Goal: Task Accomplishment & Management: Manage account settings

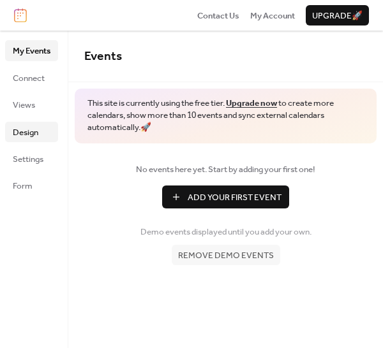
click at [25, 132] on span "Design" at bounding box center [26, 132] width 26 height 13
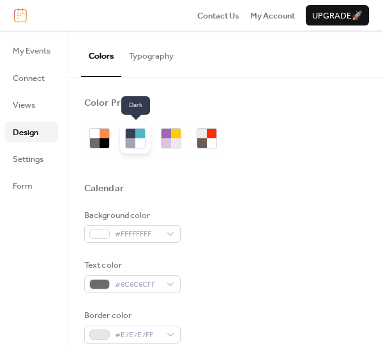
click at [136, 142] on div at bounding box center [140, 143] width 10 height 10
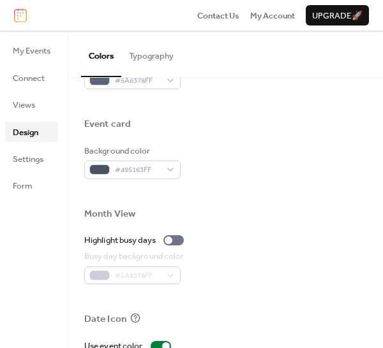
scroll to position [707, 0]
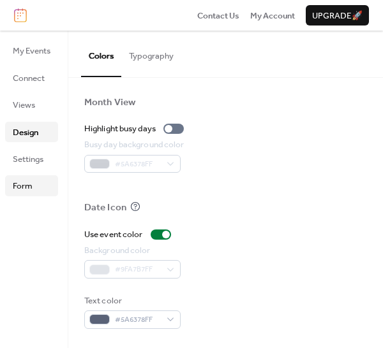
click at [20, 184] on span "Form" at bounding box center [23, 186] width 20 height 13
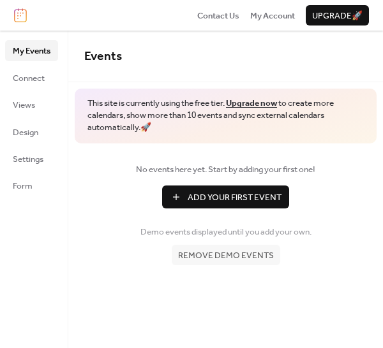
click at [209, 256] on span "Remove demo events" at bounding box center [226, 255] width 96 height 13
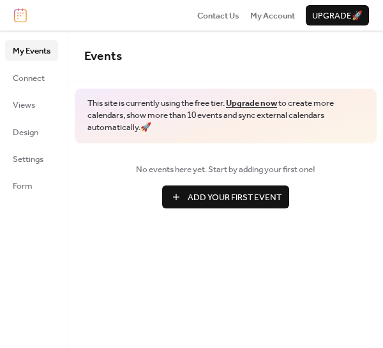
click at [221, 199] on span "Add Your First Event" at bounding box center [234, 197] width 94 height 13
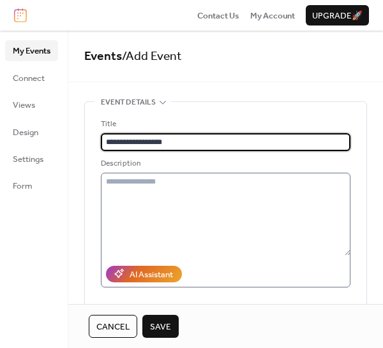
type input "**********"
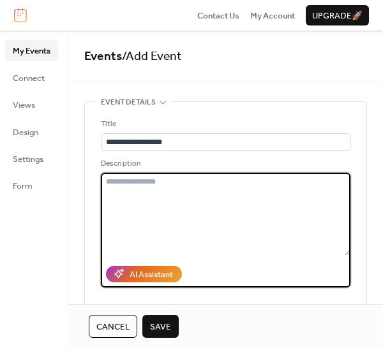
click at [135, 193] on textarea at bounding box center [225, 214] width 249 height 83
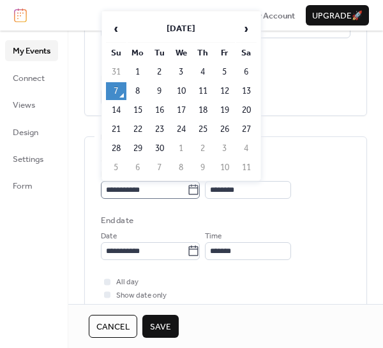
click at [200, 189] on icon at bounding box center [193, 190] width 13 height 13
click at [187, 189] on input "**********" at bounding box center [144, 190] width 86 height 18
click at [242, 114] on td "20" at bounding box center [246, 110] width 20 height 18
type input "**********"
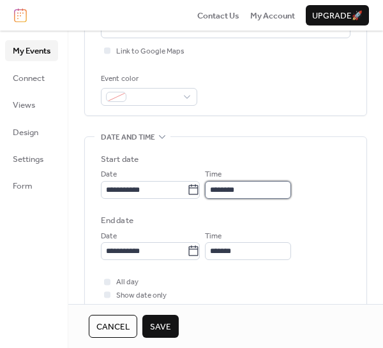
click at [258, 189] on input "********" at bounding box center [248, 190] width 86 height 18
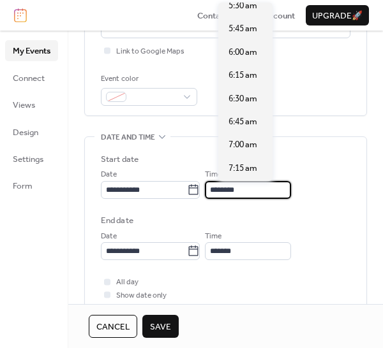
scroll to position [817, 0]
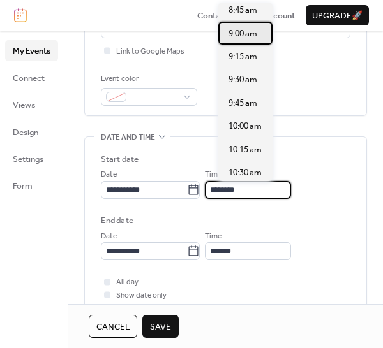
click at [244, 37] on span "9:00 am" at bounding box center [242, 33] width 29 height 13
type input "*******"
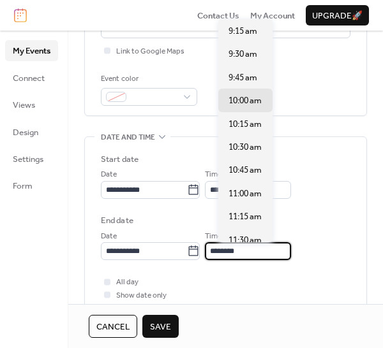
click at [258, 251] on input "********" at bounding box center [248, 251] width 86 height 18
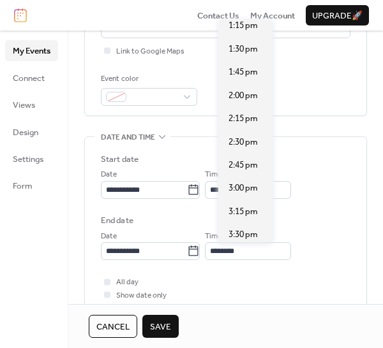
scroll to position [365, 0]
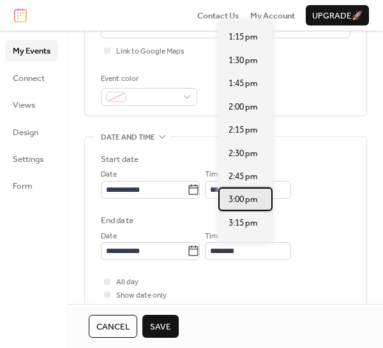
click at [246, 198] on span "3:00 pm" at bounding box center [242, 199] width 29 height 13
type input "*******"
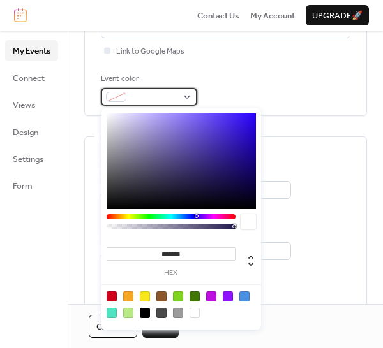
click at [182, 99] on div at bounding box center [149, 97] width 96 height 18
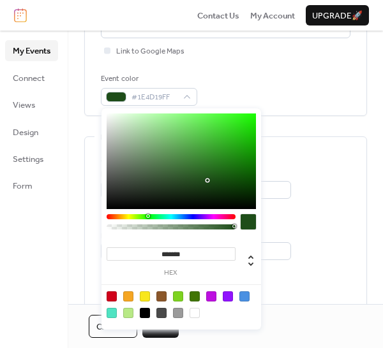
click at [147, 217] on div at bounding box center [170, 216] width 129 height 5
type input "*******"
click at [240, 186] on div at bounding box center [180, 162] width 149 height 96
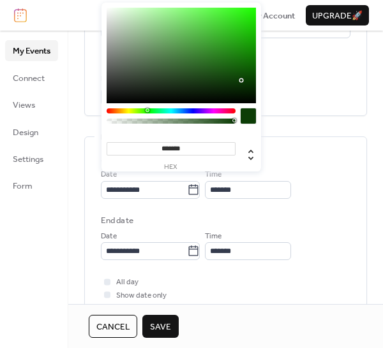
scroll to position [595, 0]
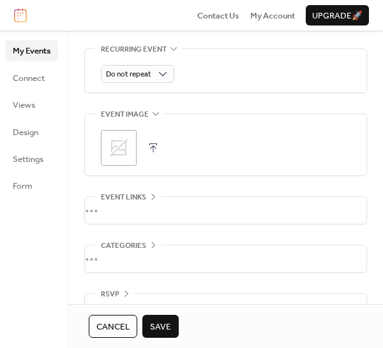
click at [153, 147] on button "button" at bounding box center [153, 148] width 18 height 18
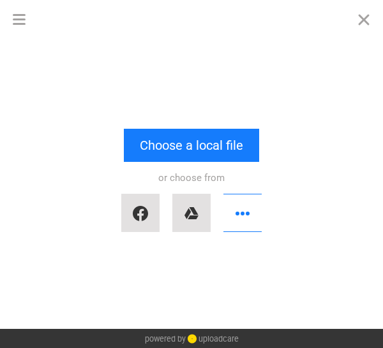
scroll to position [0, 0]
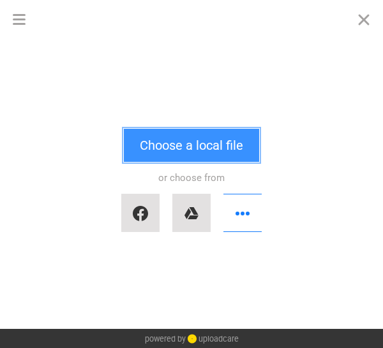
click at [153, 145] on button "Choose a local file" at bounding box center [191, 145] width 135 height 33
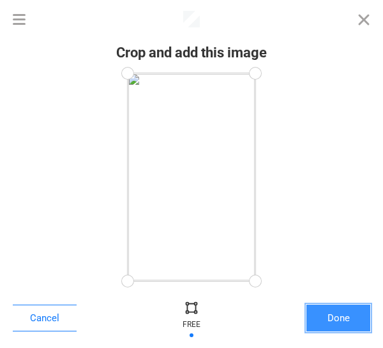
click at [336, 319] on button "Done" at bounding box center [338, 318] width 64 height 27
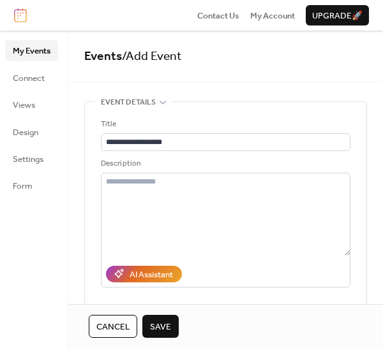
click at [159, 325] on span "Save" at bounding box center [160, 327] width 21 height 13
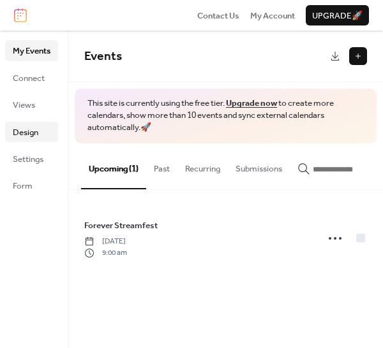
click at [24, 130] on span "Design" at bounding box center [26, 132] width 26 height 13
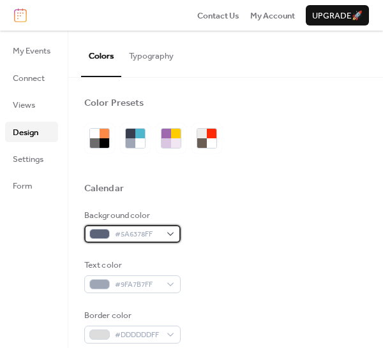
click at [171, 235] on div "#5A6378FF" at bounding box center [132, 234] width 96 height 18
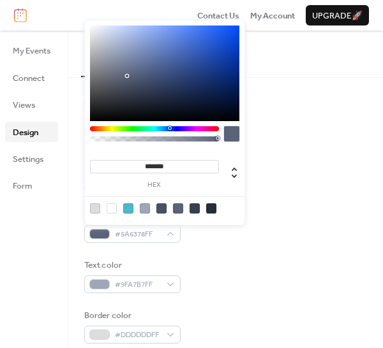
type input "*******"
click at [110, 35] on div at bounding box center [164, 74] width 149 height 96
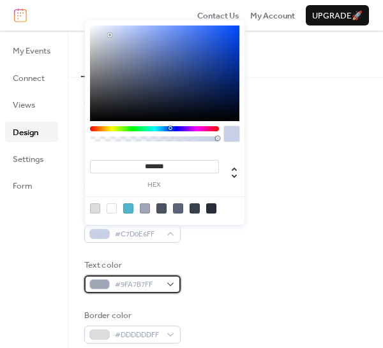
click at [170, 284] on div "#9FA7B7FF" at bounding box center [132, 284] width 96 height 18
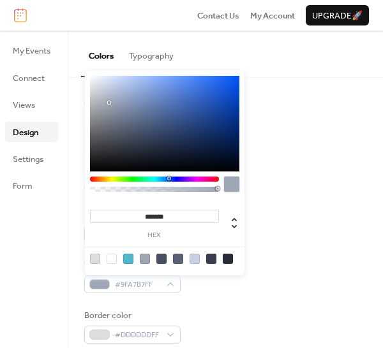
click at [226, 258] on div at bounding box center [228, 259] width 10 height 10
type input "*******"
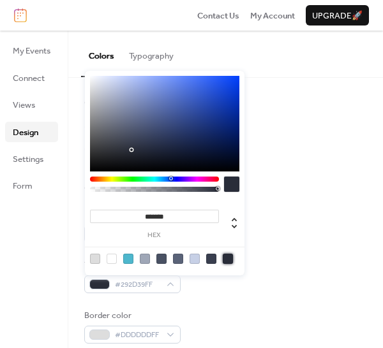
scroll to position [298, 0]
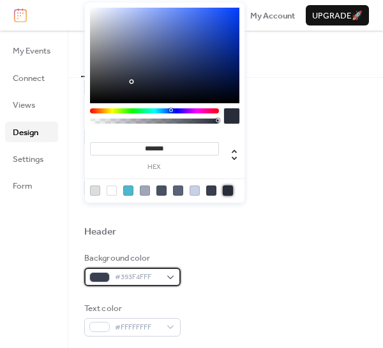
click at [170, 277] on div "#393F4FFF" at bounding box center [132, 277] width 96 height 18
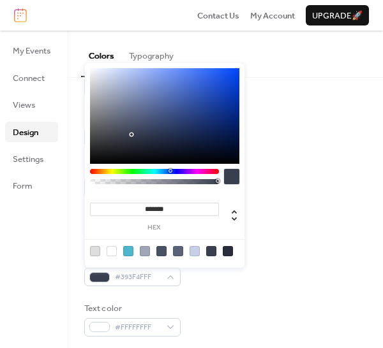
type input "*******"
click at [128, 91] on div at bounding box center [164, 116] width 149 height 96
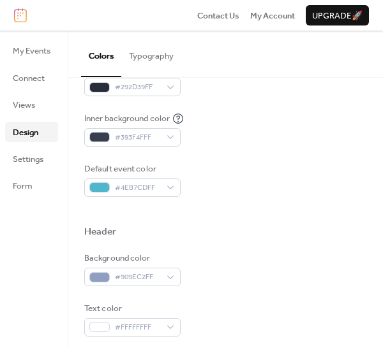
click at [256, 304] on div "Text color #FFFFFFFF" at bounding box center [225, 319] width 282 height 34
click at [172, 186] on div "#4EB7CDFF" at bounding box center [132, 188] width 96 height 18
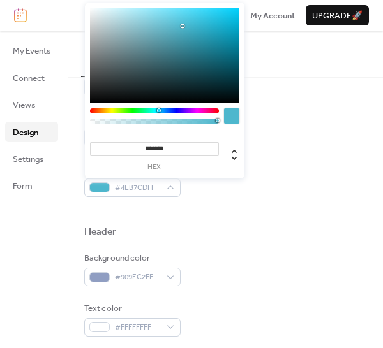
type input "**"
click at [145, 121] on div at bounding box center [154, 121] width 125 height 5
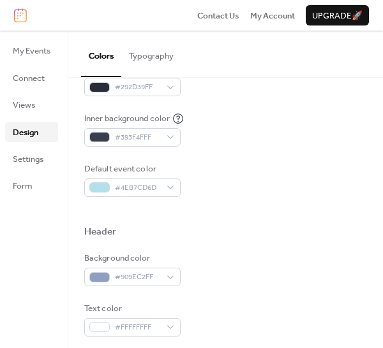
click at [229, 242] on div at bounding box center [225, 247] width 282 height 10
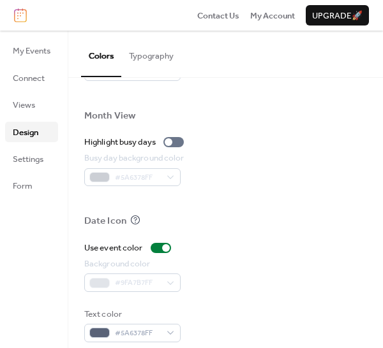
scroll to position [707, 0]
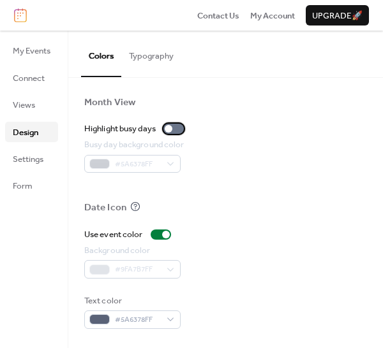
click at [178, 130] on div at bounding box center [173, 129] width 20 height 10
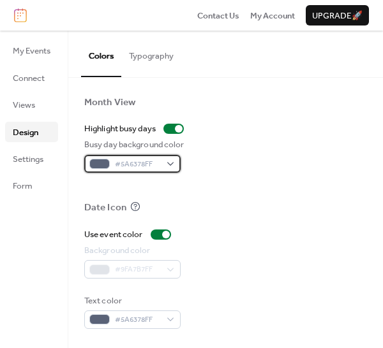
click at [168, 165] on div "#5A6378FF" at bounding box center [132, 164] width 96 height 18
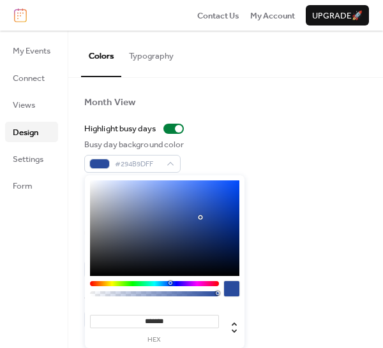
click at [200, 217] on div at bounding box center [164, 228] width 149 height 96
type input "*******"
click at [142, 183] on div at bounding box center [164, 228] width 149 height 96
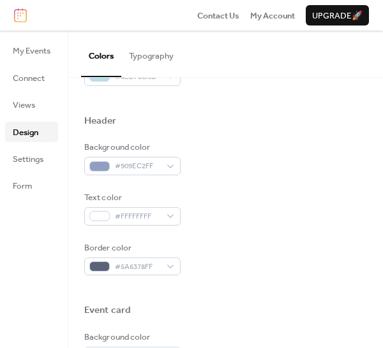
scroll to position [112, 0]
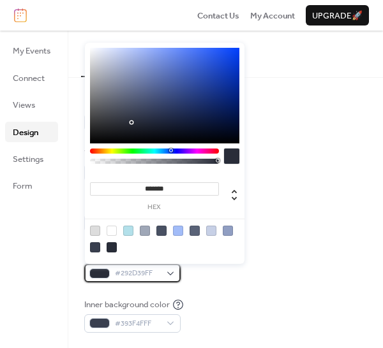
click at [173, 274] on div "#292D39FF" at bounding box center [132, 273] width 96 height 18
type input "*******"
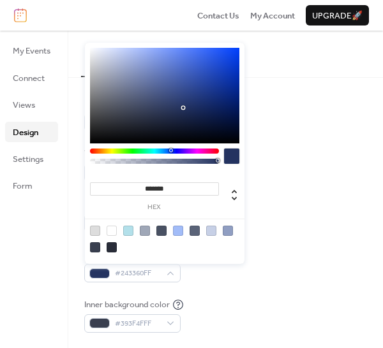
click at [183, 108] on div at bounding box center [164, 96] width 149 height 96
click at [170, 323] on div "#393F4FFF" at bounding box center [132, 323] width 96 height 18
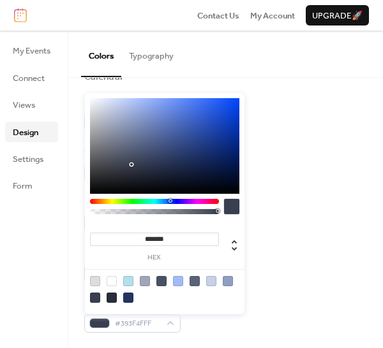
click at [197, 124] on div at bounding box center [164, 146] width 149 height 96
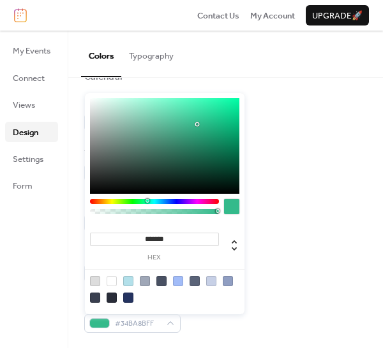
click at [147, 200] on div at bounding box center [154, 201] width 129 height 5
click at [152, 202] on div at bounding box center [154, 201] width 129 height 5
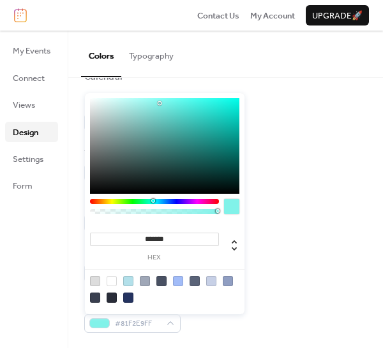
click at [159, 103] on div at bounding box center [164, 146] width 149 height 96
click at [179, 103] on div at bounding box center [164, 146] width 149 height 96
click at [143, 132] on div at bounding box center [164, 146] width 149 height 96
type input "*******"
click at [142, 101] on div at bounding box center [164, 146] width 149 height 96
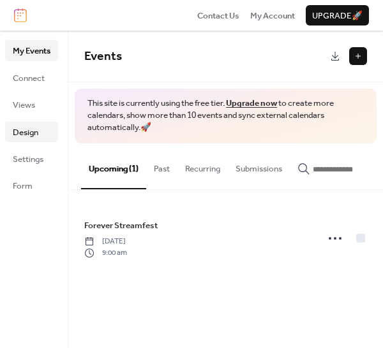
click at [22, 132] on span "Design" at bounding box center [26, 132] width 26 height 13
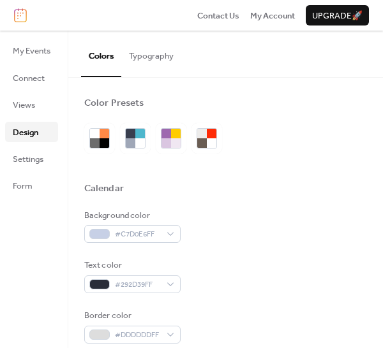
scroll to position [298, 0]
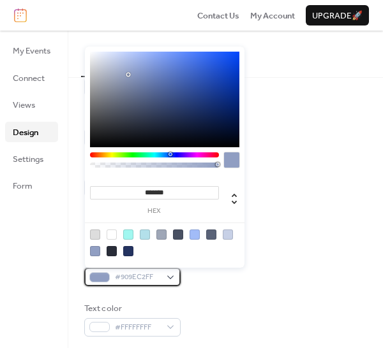
click at [171, 277] on div "#909EC2FF" at bounding box center [132, 277] width 96 height 18
click at [137, 155] on div at bounding box center [154, 154] width 129 height 5
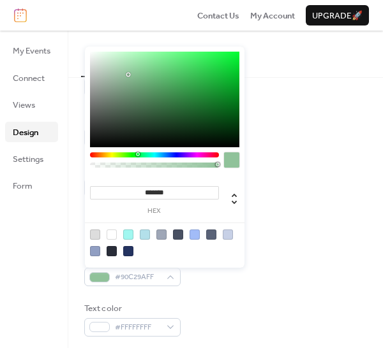
click at [140, 155] on div at bounding box center [139, 154] width 4 height 4
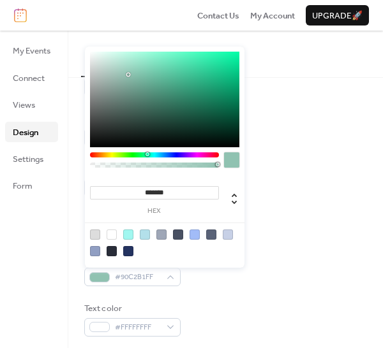
click at [147, 154] on div at bounding box center [154, 154] width 129 height 5
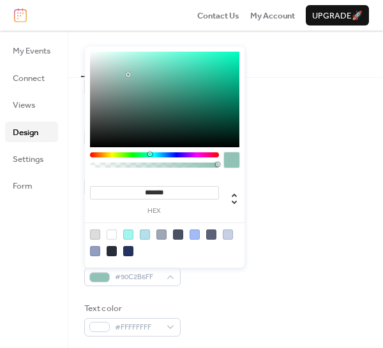
click at [149, 154] on div at bounding box center [150, 154] width 4 height 4
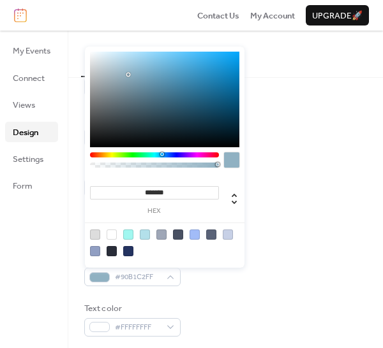
click at [161, 155] on div at bounding box center [154, 154] width 129 height 5
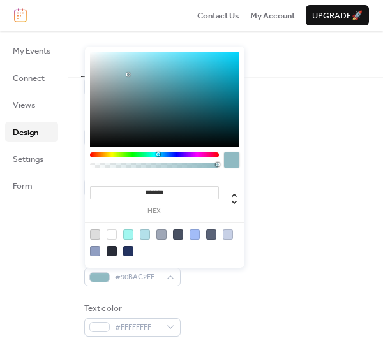
click at [158, 154] on div at bounding box center [154, 154] width 129 height 5
click at [155, 154] on div at bounding box center [154, 154] width 129 height 5
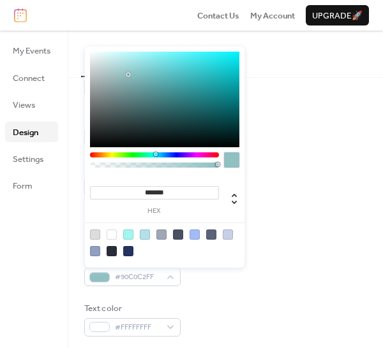
type input "*******"
click at [179, 86] on div at bounding box center [164, 100] width 149 height 96
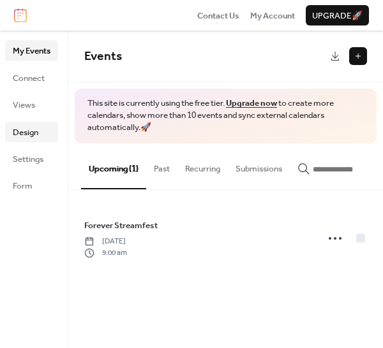
click at [26, 134] on span "Design" at bounding box center [26, 132] width 26 height 13
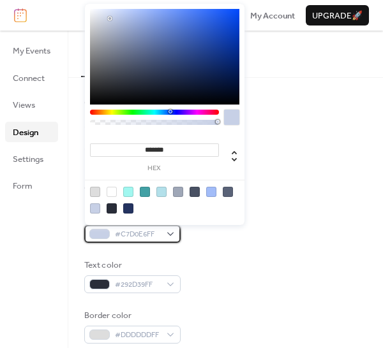
click at [169, 235] on div "#C7D0E6FF" at bounding box center [132, 234] width 96 height 18
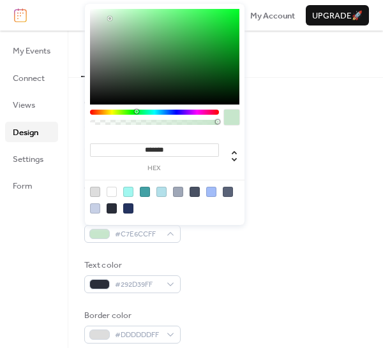
click at [136, 112] on div at bounding box center [154, 112] width 129 height 5
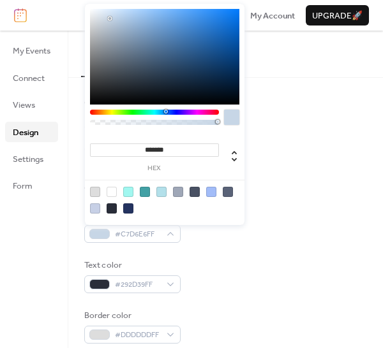
click at [165, 112] on div at bounding box center [154, 112] width 129 height 5
click at [158, 112] on div at bounding box center [154, 112] width 129 height 5
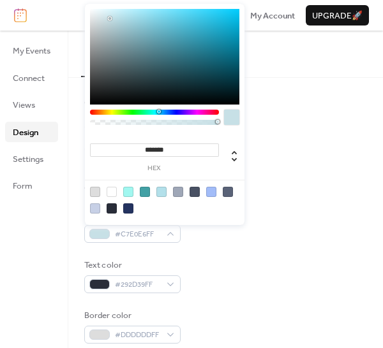
click at [128, 114] on div at bounding box center [154, 112] width 129 height 5
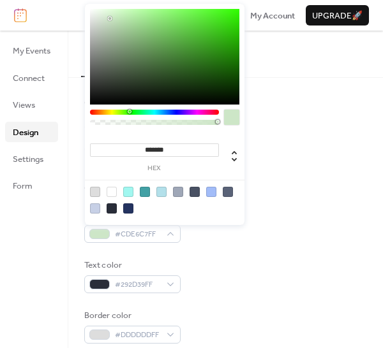
click at [104, 113] on div at bounding box center [154, 112] width 129 height 5
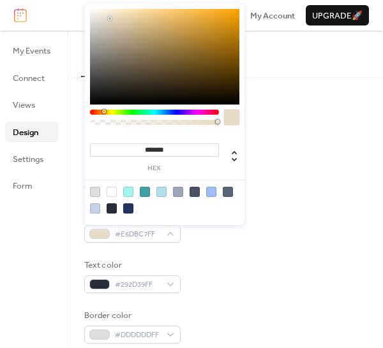
type input "*******"
click at [203, 21] on div at bounding box center [164, 57] width 149 height 96
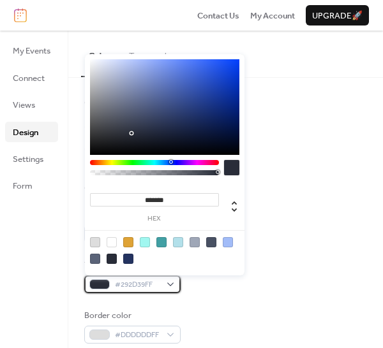
click at [172, 283] on div "#292D39FF" at bounding box center [132, 284] width 96 height 18
click at [114, 258] on div at bounding box center [111, 259] width 10 height 10
click at [238, 275] on div "******* hex" at bounding box center [164, 164] width 159 height 221
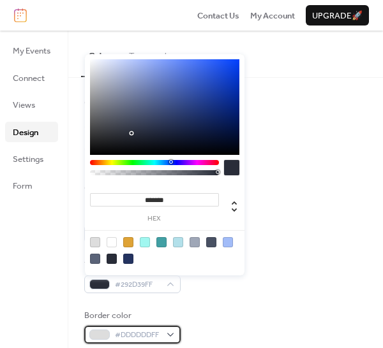
click at [172, 336] on div "#DDDDDDFF" at bounding box center [132, 335] width 96 height 18
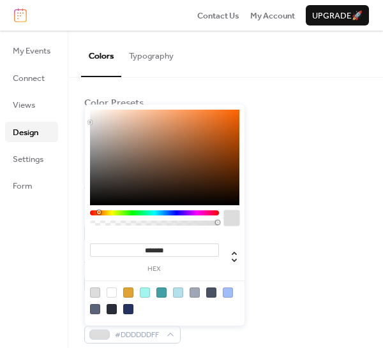
drag, startPoint x: 90, startPoint y: 213, endPoint x: 98, endPoint y: 213, distance: 8.3
click at [98, 213] on div at bounding box center [99, 212] width 4 height 4
type input "*******"
click at [217, 145] on div at bounding box center [164, 158] width 149 height 96
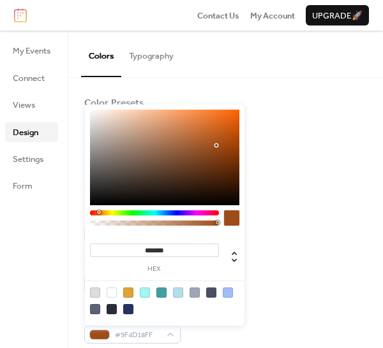
scroll to position [298, 0]
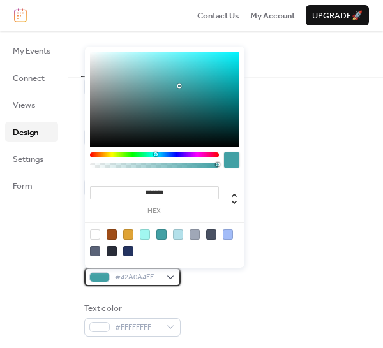
click at [171, 277] on div "#42A0A4FF" at bounding box center [132, 277] width 96 height 18
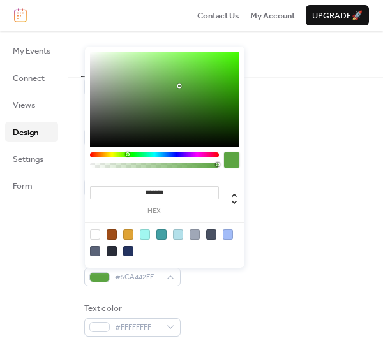
click at [127, 154] on div at bounding box center [154, 154] width 129 height 5
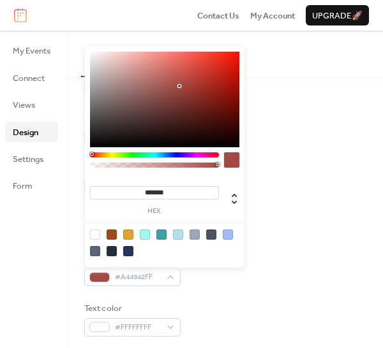
drag, startPoint x: 127, startPoint y: 154, endPoint x: 91, endPoint y: 161, distance: 36.5
click at [91, 161] on div at bounding box center [154, 162] width 129 height 21
type input "*******"
click at [166, 84] on div at bounding box center [164, 100] width 149 height 96
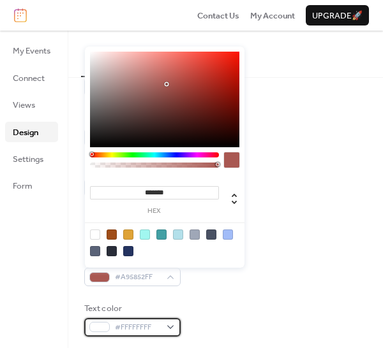
click at [172, 327] on div "#FFFFFFFF" at bounding box center [132, 327] width 96 height 18
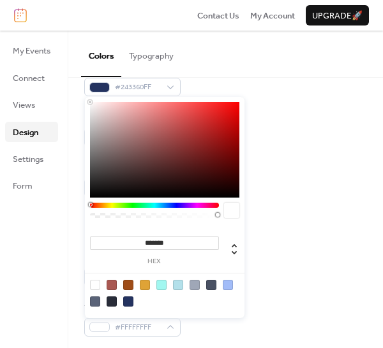
click at [93, 284] on div at bounding box center [95, 285] width 10 height 10
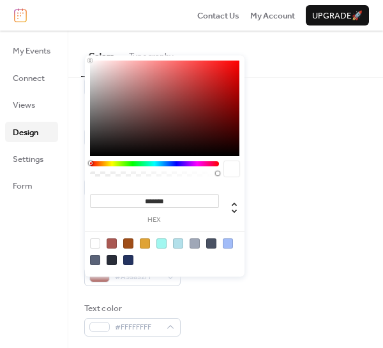
scroll to position [596, 0]
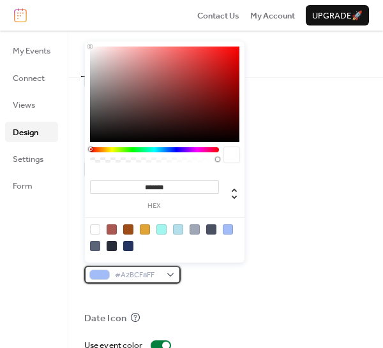
click at [173, 277] on div "#A2BCF8FF" at bounding box center [132, 275] width 96 height 18
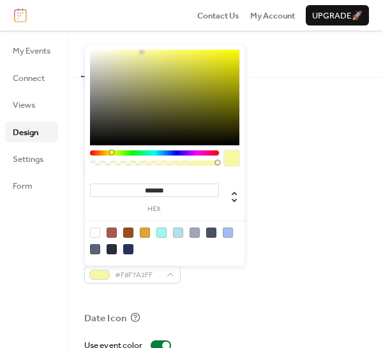
drag, startPoint x: 170, startPoint y: 154, endPoint x: 111, endPoint y: 156, distance: 59.4
click at [111, 156] on div at bounding box center [154, 160] width 129 height 21
type input "*******"
click at [172, 54] on div at bounding box center [164, 98] width 149 height 96
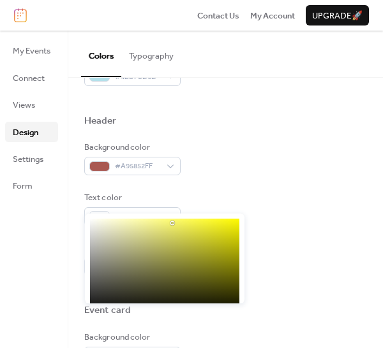
scroll to position [707, 0]
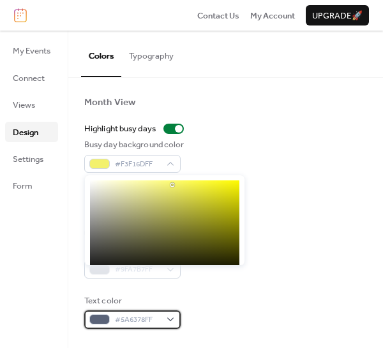
click at [172, 320] on div "#5A6378FF" at bounding box center [132, 320] width 96 height 18
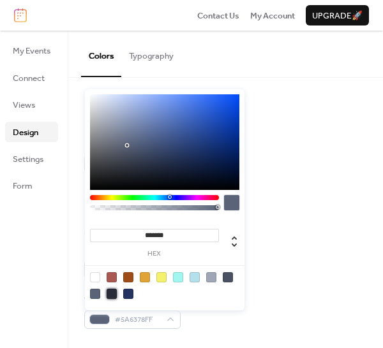
click at [112, 295] on div at bounding box center [111, 294] width 10 height 10
type input "*******"
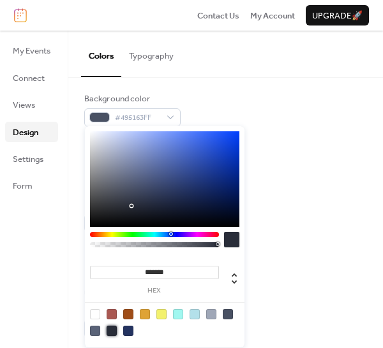
scroll to position [659, 0]
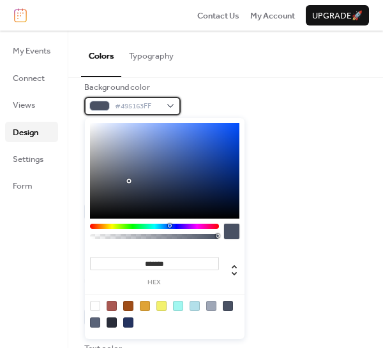
click at [175, 106] on div "#495163FF" at bounding box center [132, 106] width 96 height 18
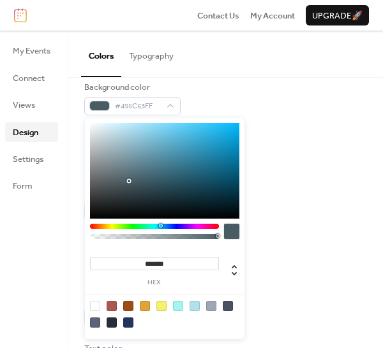
drag, startPoint x: 171, startPoint y: 226, endPoint x: 160, endPoint y: 228, distance: 11.0
click at [160, 228] on div at bounding box center [154, 226] width 129 height 5
type input "*******"
click at [129, 169] on div at bounding box center [164, 171] width 149 height 96
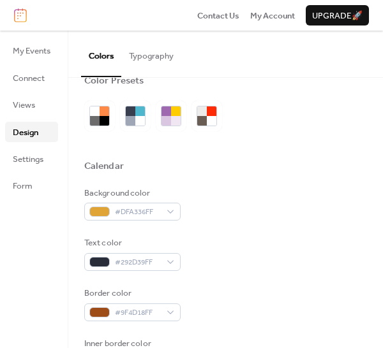
scroll to position [0, 0]
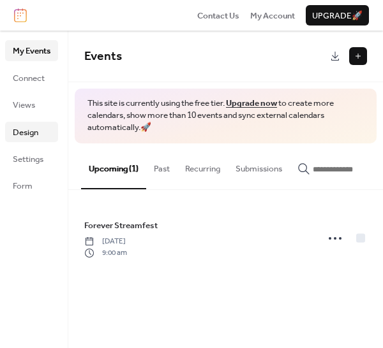
click at [24, 133] on span "Design" at bounding box center [26, 132] width 26 height 13
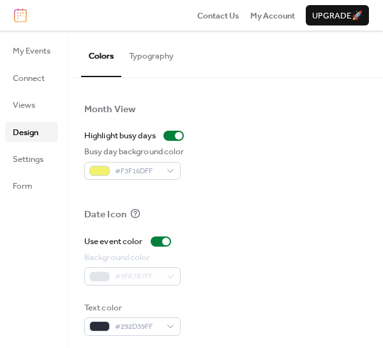
scroll to position [707, 0]
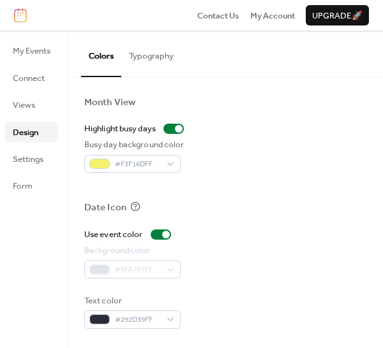
click at [151, 270] on div "#9FA7B7FF" at bounding box center [132, 269] width 96 height 18
click at [156, 236] on div at bounding box center [160, 235] width 20 height 10
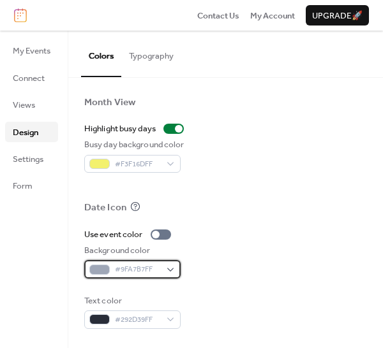
click at [174, 272] on div "#9FA7B7FF" at bounding box center [132, 269] width 96 height 18
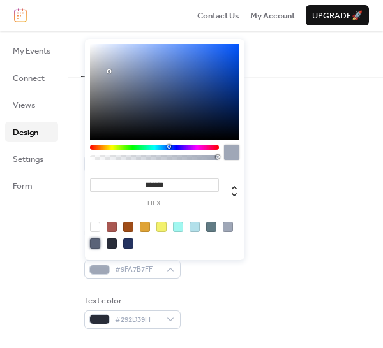
click at [93, 244] on div at bounding box center [95, 243] width 10 height 10
click at [228, 226] on div at bounding box center [228, 227] width 10 height 10
type input "*******"
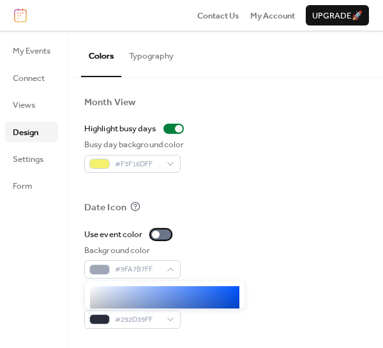
click at [161, 232] on div at bounding box center [160, 235] width 20 height 10
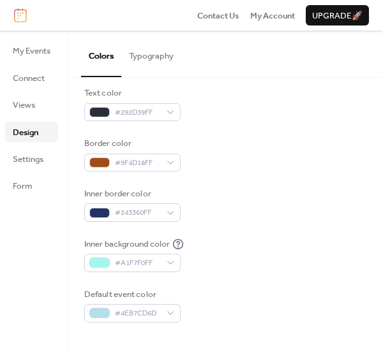
scroll to position [157, 0]
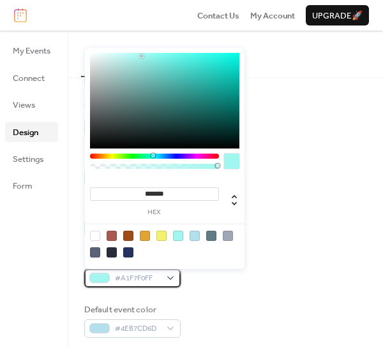
click at [166, 277] on div "#A1F7F0FF" at bounding box center [132, 278] width 96 height 18
click at [232, 234] on div at bounding box center [228, 236] width 10 height 10
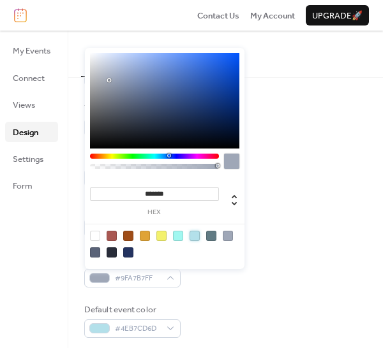
click at [195, 239] on div at bounding box center [194, 236] width 10 height 10
type input "**"
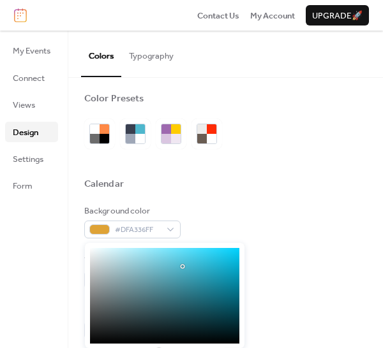
scroll to position [0, 0]
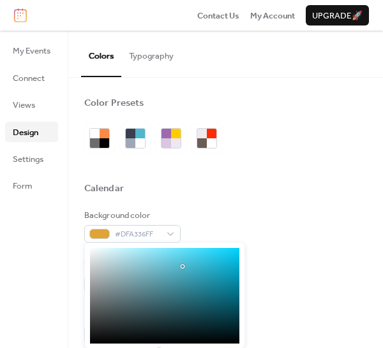
click at [161, 52] on button "Typography" at bounding box center [151, 53] width 60 height 45
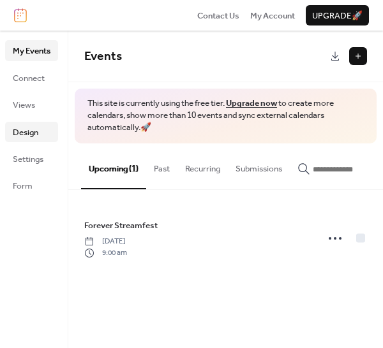
click at [20, 131] on span "Design" at bounding box center [26, 132] width 26 height 13
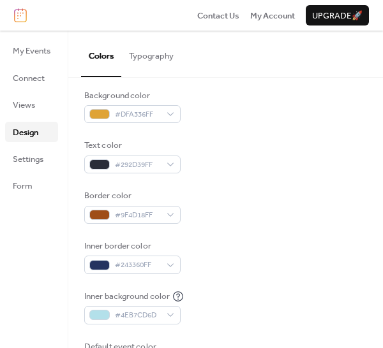
scroll to position [159, 0]
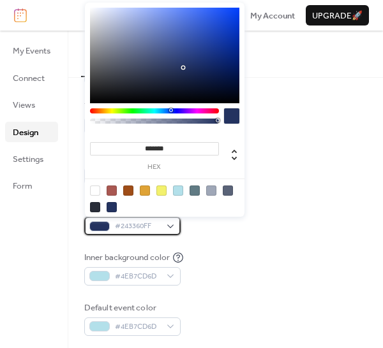
click at [173, 228] on div "#243360FF" at bounding box center [132, 226] width 96 height 18
click at [211, 191] on div at bounding box center [211, 191] width 10 height 10
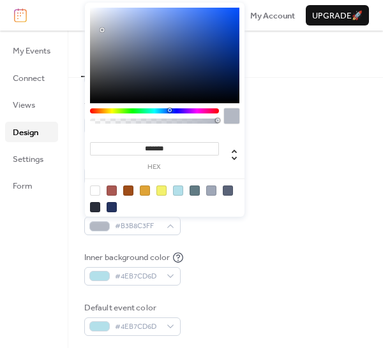
click at [103, 30] on div at bounding box center [164, 56] width 149 height 96
click at [92, 36] on div at bounding box center [164, 56] width 149 height 96
type input "*******"
click at [96, 15] on div at bounding box center [164, 56] width 149 height 96
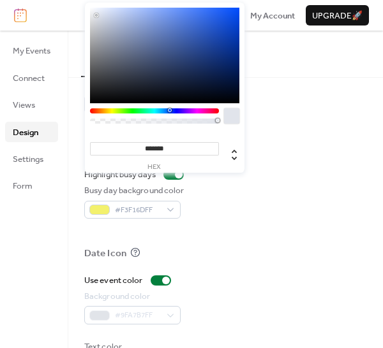
scroll to position [665, 0]
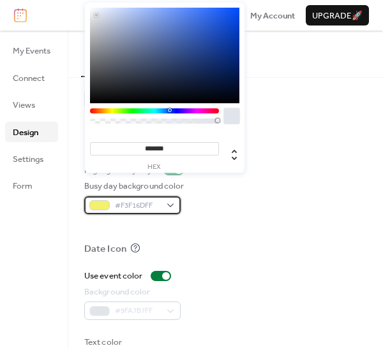
click at [172, 207] on div "#F3F16DFF" at bounding box center [132, 205] width 96 height 18
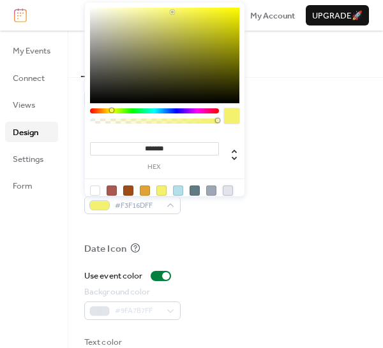
click at [229, 190] on div at bounding box center [228, 191] width 10 height 10
type input "*******"
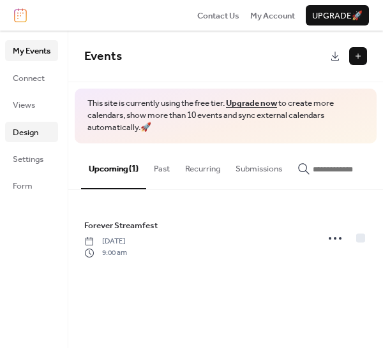
click at [16, 129] on span "Design" at bounding box center [26, 132] width 26 height 13
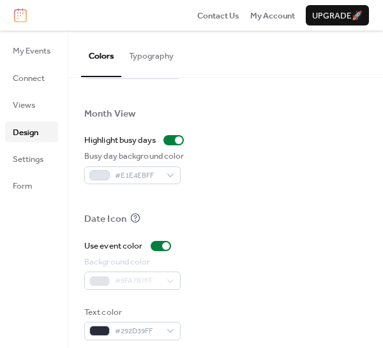
scroll to position [707, 0]
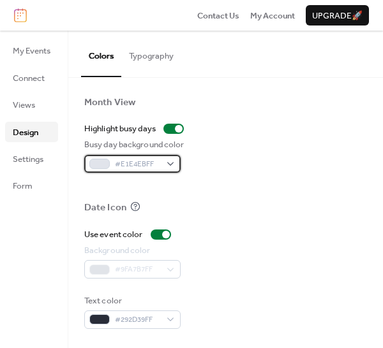
click at [159, 166] on span "#E1E4EBFF" at bounding box center [137, 164] width 45 height 13
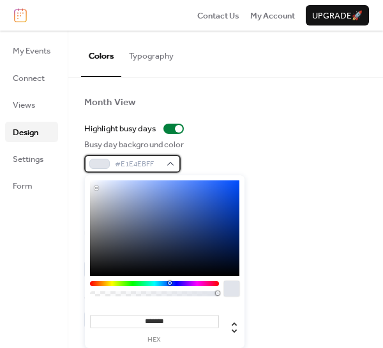
click at [171, 164] on div "#E1E4EBFF" at bounding box center [132, 164] width 96 height 18
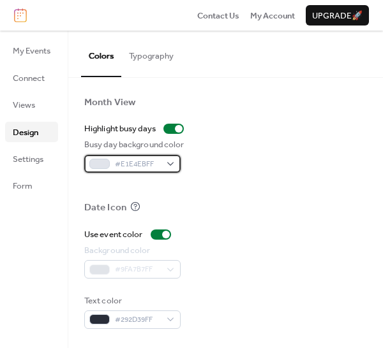
click at [171, 164] on div "#E1E4EBFF" at bounding box center [132, 164] width 96 height 18
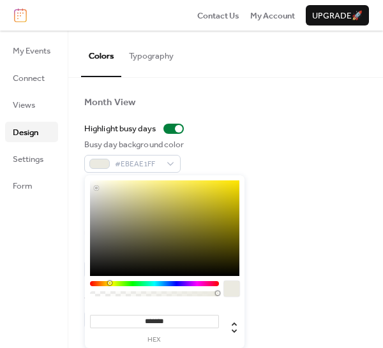
click at [108, 284] on div at bounding box center [154, 283] width 129 height 5
click at [177, 192] on div at bounding box center [164, 228] width 149 height 96
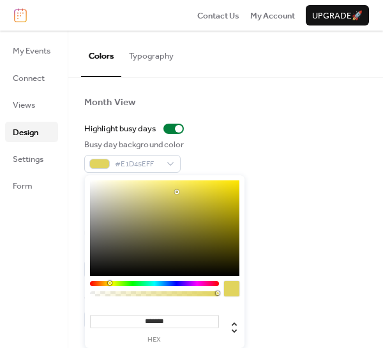
click at [192, 194] on div at bounding box center [164, 228] width 149 height 96
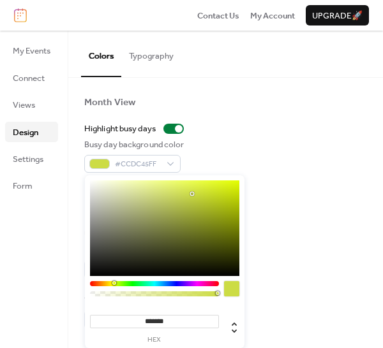
click at [114, 284] on div at bounding box center [114, 283] width 4 height 4
click at [147, 188] on div at bounding box center [164, 228] width 149 height 96
type input "*******"
click at [156, 193] on div at bounding box center [164, 228] width 149 height 96
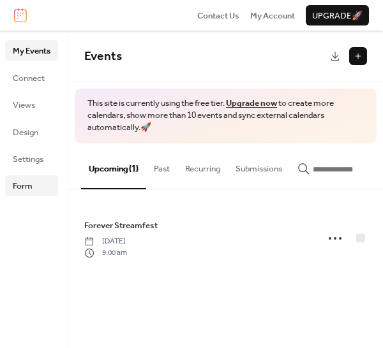
click at [27, 187] on span "Form" at bounding box center [23, 186] width 20 height 13
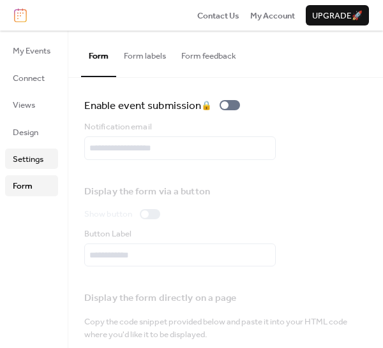
click at [26, 162] on span "Settings" at bounding box center [28, 159] width 31 height 13
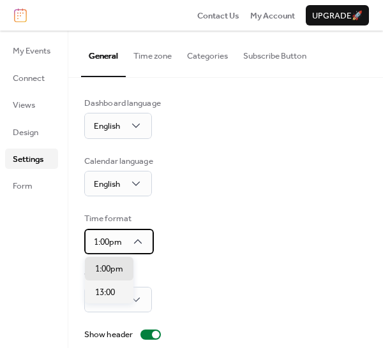
click at [139, 242] on icon at bounding box center [137, 241] width 13 height 13
click at [134, 242] on icon at bounding box center [137, 241] width 13 height 13
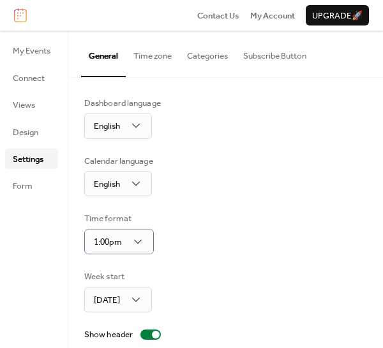
click at [219, 249] on div "Time format 1:00pm" at bounding box center [225, 233] width 282 height 42
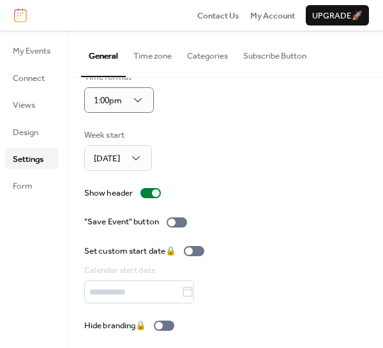
scroll to position [145, 0]
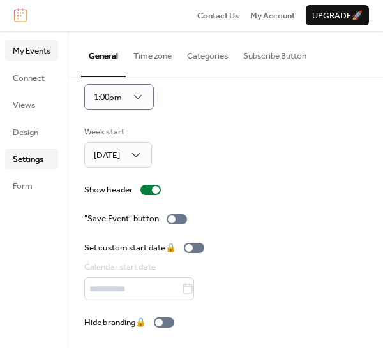
click at [26, 52] on span "My Events" at bounding box center [32, 51] width 38 height 13
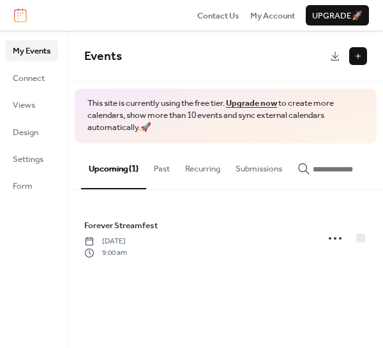
click at [194, 173] on button "Recurring" at bounding box center [202, 165] width 50 height 45
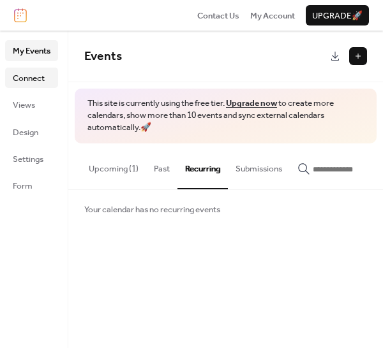
click at [27, 81] on span "Connect" at bounding box center [29, 78] width 32 height 13
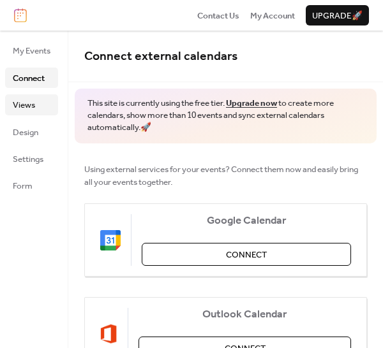
click at [21, 107] on span "Views" at bounding box center [24, 105] width 22 height 13
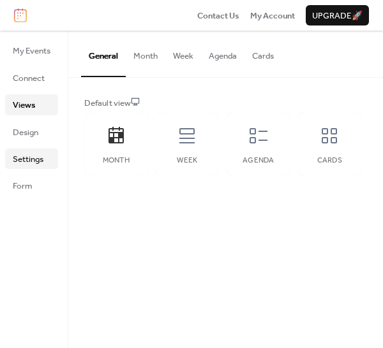
click at [29, 157] on span "Settings" at bounding box center [28, 159] width 31 height 13
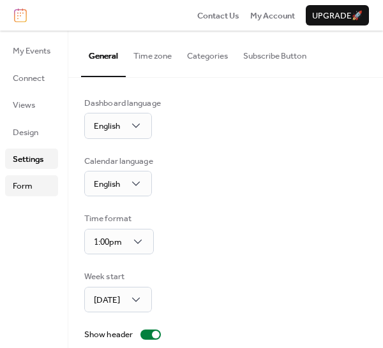
click at [27, 189] on span "Form" at bounding box center [23, 186] width 20 height 13
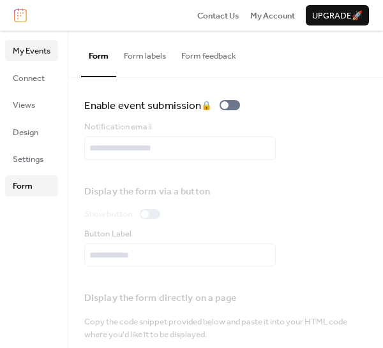
click at [19, 54] on span "My Events" at bounding box center [32, 51] width 38 height 13
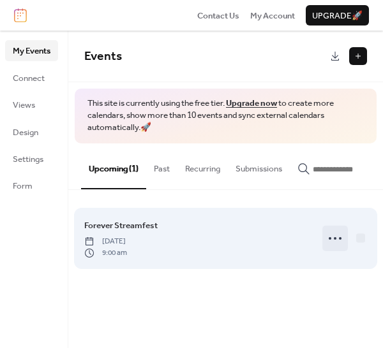
click at [336, 243] on icon at bounding box center [335, 238] width 20 height 20
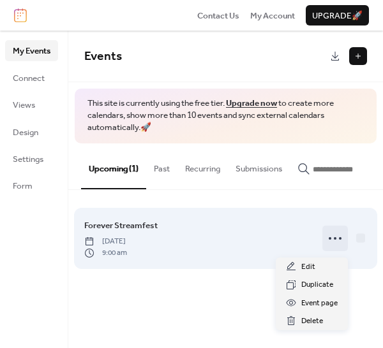
click at [336, 243] on icon at bounding box center [335, 238] width 20 height 20
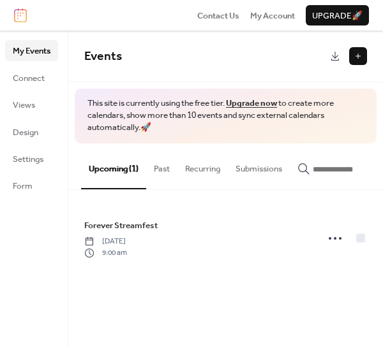
click at [357, 55] on button at bounding box center [358, 56] width 18 height 18
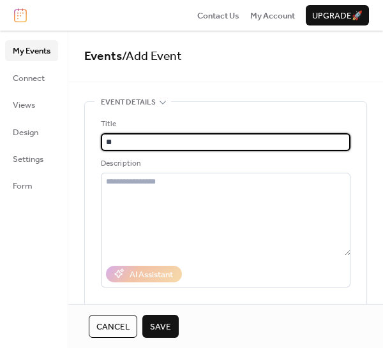
type input "*"
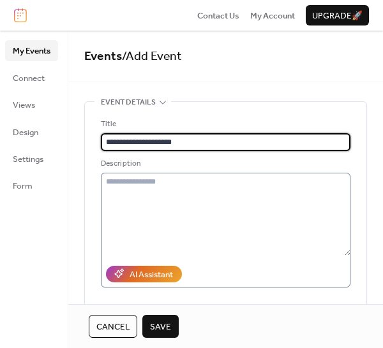
type input "**********"
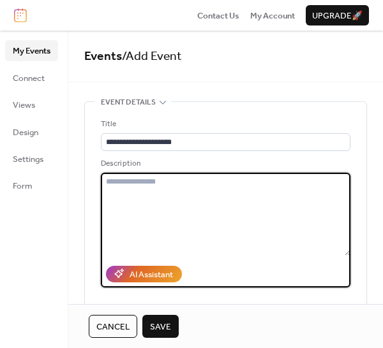
click at [158, 184] on textarea at bounding box center [225, 214] width 249 height 83
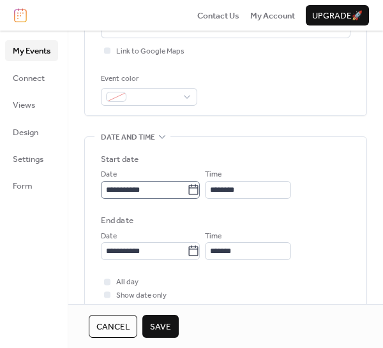
type textarea "**********"
click at [200, 193] on icon at bounding box center [193, 190] width 13 height 13
click at [187, 193] on input "**********" at bounding box center [144, 190] width 86 height 18
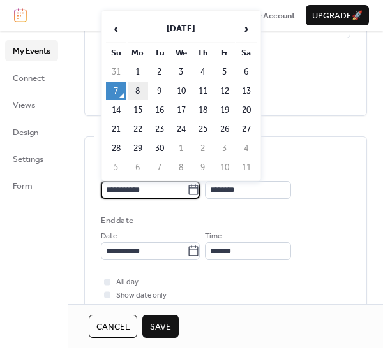
click at [136, 89] on td "8" at bounding box center [138, 91] width 20 height 18
type input "**********"
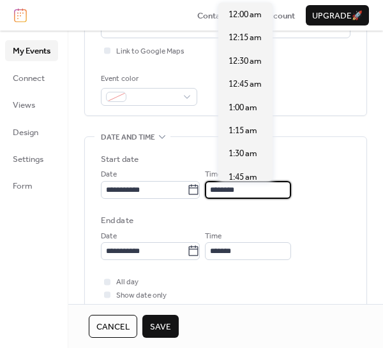
click at [238, 193] on input "********" at bounding box center [248, 190] width 86 height 18
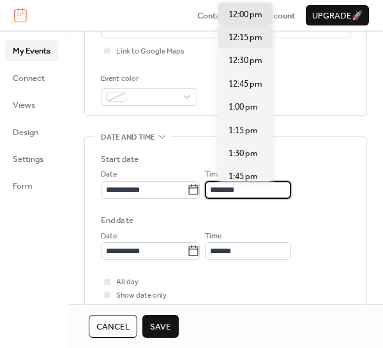
scroll to position [817, 0]
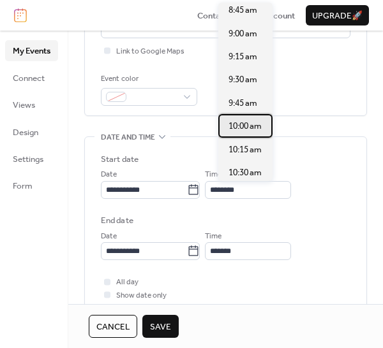
click at [242, 124] on span "10:00 am" at bounding box center [244, 126] width 33 height 13
type input "********"
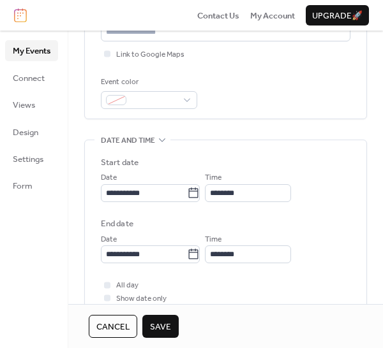
scroll to position [310, 0]
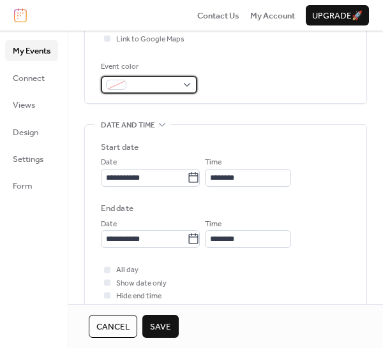
click at [187, 85] on div at bounding box center [149, 85] width 96 height 18
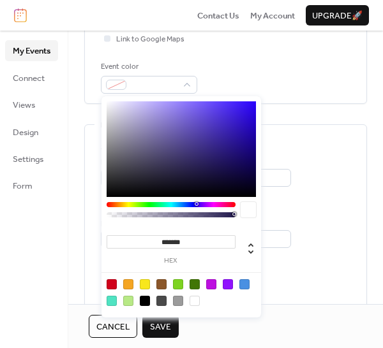
click at [372, 160] on div "**********" at bounding box center [225, 205] width 314 height 828
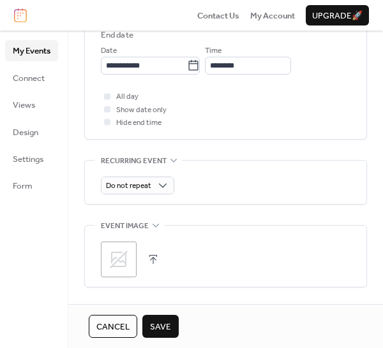
scroll to position [488, 0]
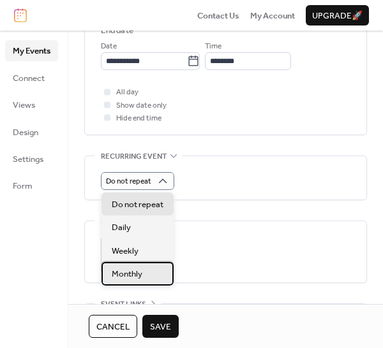
click at [133, 275] on span "Monthly" at bounding box center [127, 274] width 31 height 13
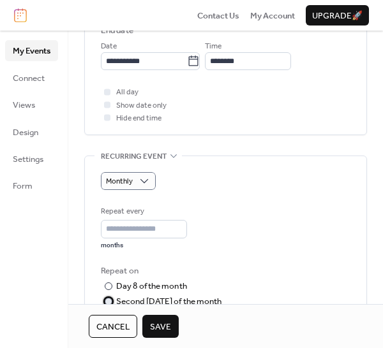
click at [151, 300] on div "Second Monday of the month" at bounding box center [169, 301] width 106 height 13
click at [156, 324] on span "Save" at bounding box center [160, 327] width 21 height 13
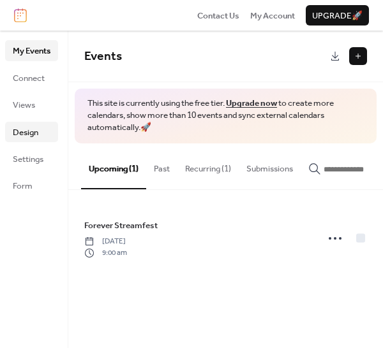
click at [22, 133] on span "Design" at bounding box center [26, 132] width 26 height 13
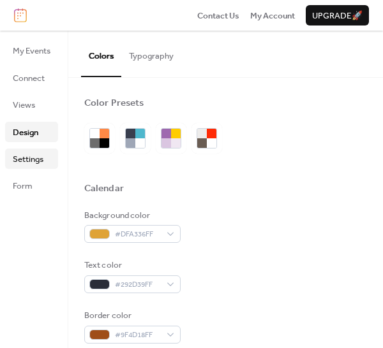
click at [31, 161] on span "Settings" at bounding box center [28, 159] width 31 height 13
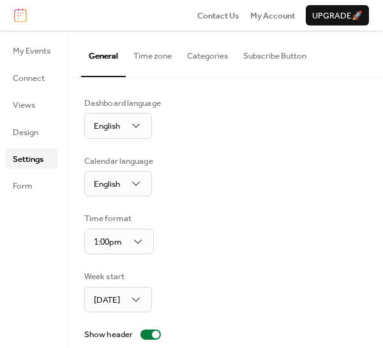
scroll to position [145, 0]
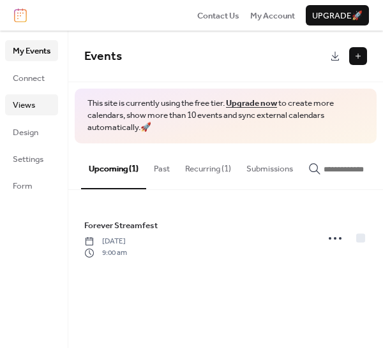
click at [25, 105] on span "Views" at bounding box center [24, 105] width 22 height 13
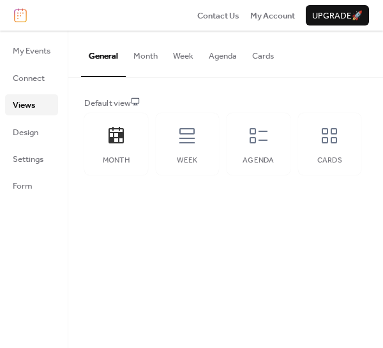
click at [150, 58] on button "Month" at bounding box center [146, 53] width 40 height 45
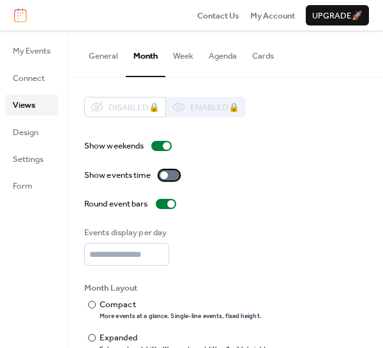
click at [173, 175] on div at bounding box center [169, 175] width 20 height 10
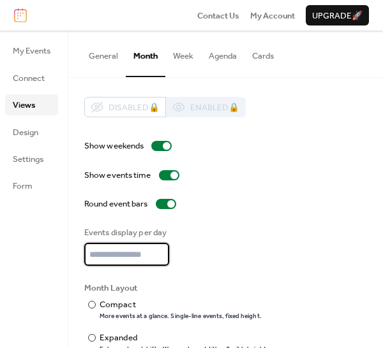
click at [161, 251] on input "*" at bounding box center [126, 254] width 85 height 23
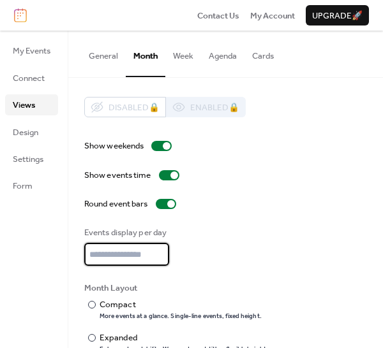
click at [161, 251] on input "*" at bounding box center [126, 254] width 85 height 23
click at [161, 251] on input "**" at bounding box center [126, 254] width 85 height 23
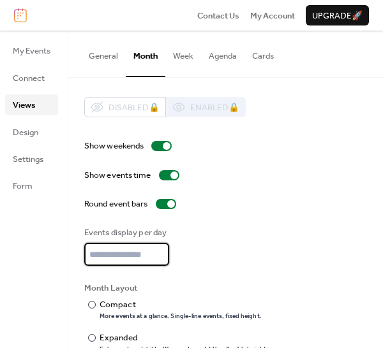
click at [161, 251] on input "**" at bounding box center [126, 254] width 85 height 23
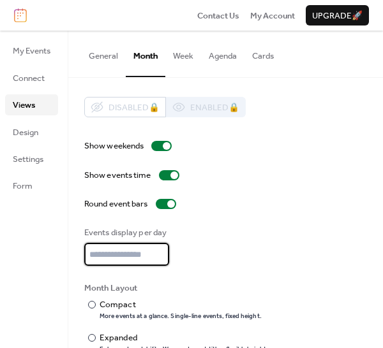
click at [161, 251] on input "**" at bounding box center [126, 254] width 85 height 23
type input "**"
click at [161, 251] on input "**" at bounding box center [126, 254] width 85 height 23
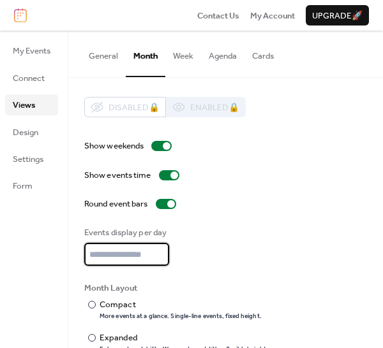
click at [161, 251] on input "**" at bounding box center [126, 254] width 85 height 23
click at [185, 55] on button "Week" at bounding box center [183, 53] width 36 height 45
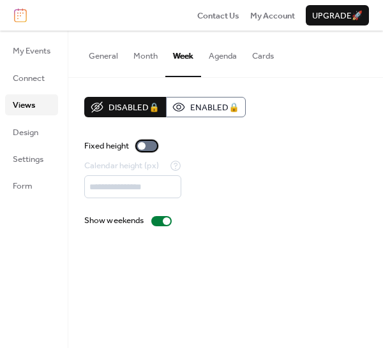
click at [149, 147] on div at bounding box center [146, 146] width 20 height 10
click at [227, 59] on button "Agenda" at bounding box center [222, 53] width 43 height 45
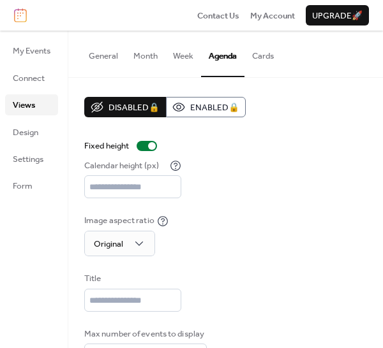
click at [145, 57] on button "Month" at bounding box center [146, 53] width 40 height 45
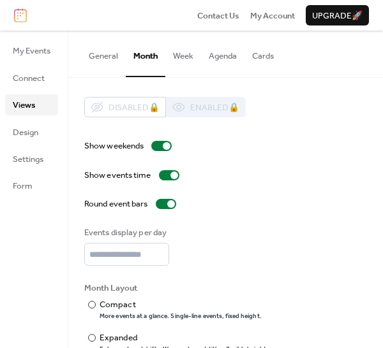
click at [108, 60] on button "General" at bounding box center [103, 53] width 45 height 45
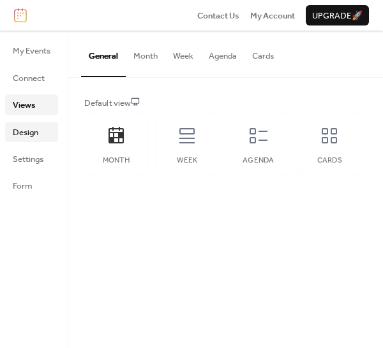
click at [30, 136] on span "Design" at bounding box center [26, 132] width 26 height 13
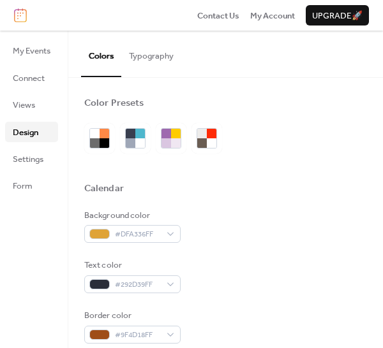
scroll to position [707, 0]
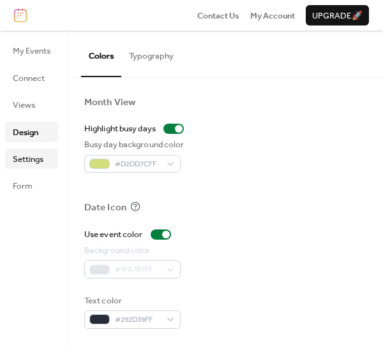
click at [25, 158] on span "Settings" at bounding box center [28, 159] width 31 height 13
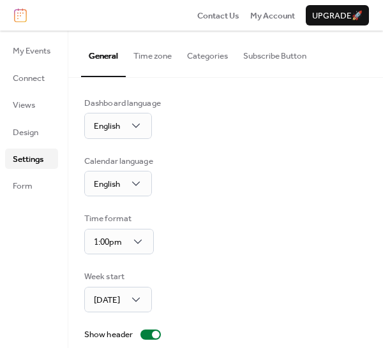
click at [205, 53] on button "Categories" at bounding box center [207, 53] width 56 height 45
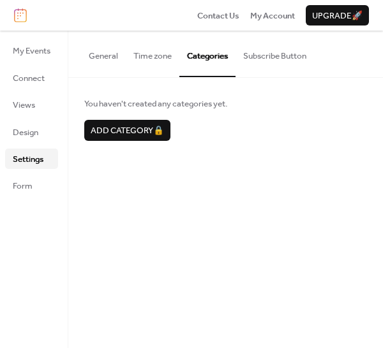
click at [95, 52] on button "General" at bounding box center [103, 53] width 45 height 45
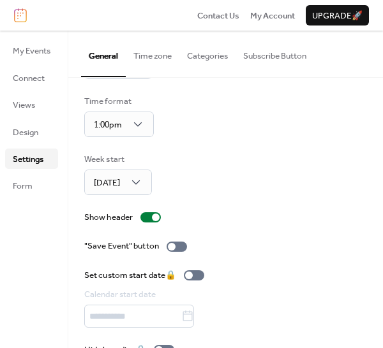
scroll to position [145, 0]
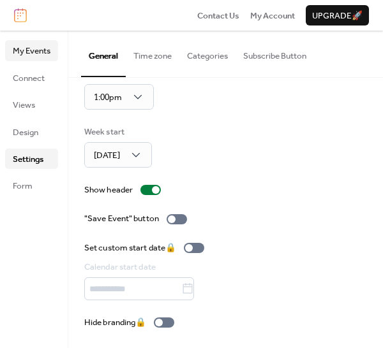
click at [24, 50] on span "My Events" at bounding box center [32, 51] width 38 height 13
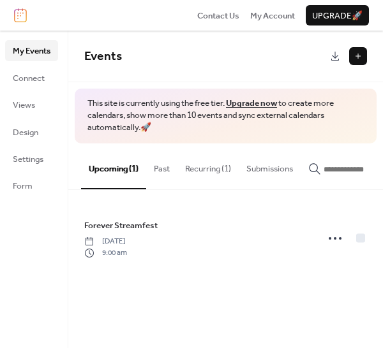
click at [202, 169] on button "Recurring (1)" at bounding box center [207, 165] width 61 height 45
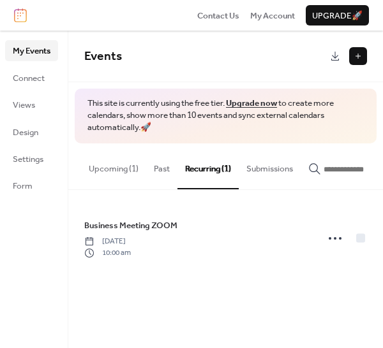
click at [348, 169] on input "button" at bounding box center [361, 169] width 77 height 13
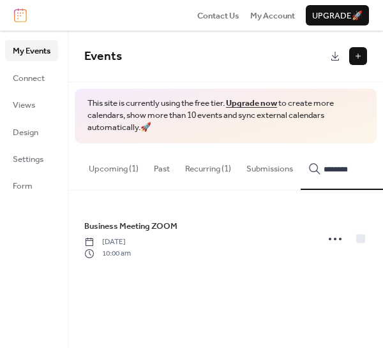
type input "********"
click at [335, 241] on icon at bounding box center [335, 239] width 20 height 20
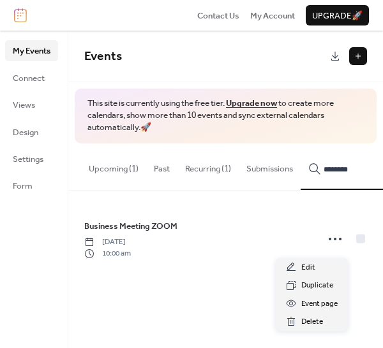
click at [260, 103] on link "Upgrade now" at bounding box center [251, 103] width 51 height 17
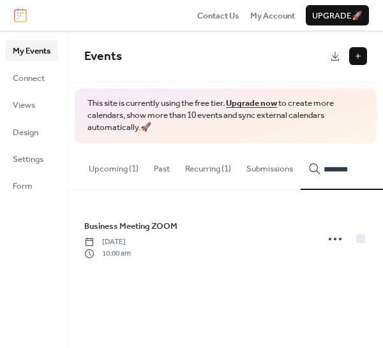
click at [295, 280] on div "Business Meeting ZOOM Monday, September 8, 2025 10:00 am" at bounding box center [225, 239] width 314 height 97
